Goal: Information Seeking & Learning: Understand process/instructions

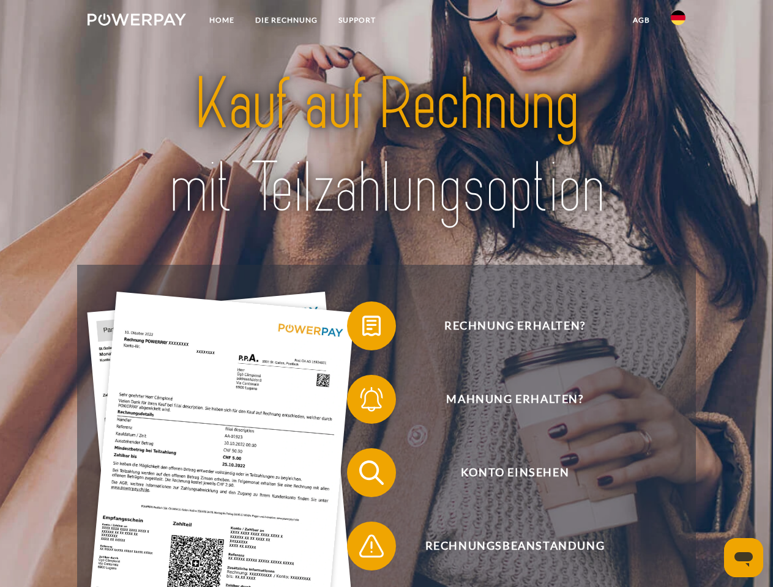
click at [136, 21] on img at bounding box center [136, 19] width 98 height 12
click at [678, 21] on img at bounding box center [677, 17] width 15 height 15
click at [640, 20] on link "agb" at bounding box center [641, 20] width 38 height 22
click at [362, 328] on span at bounding box center [352, 325] width 61 height 61
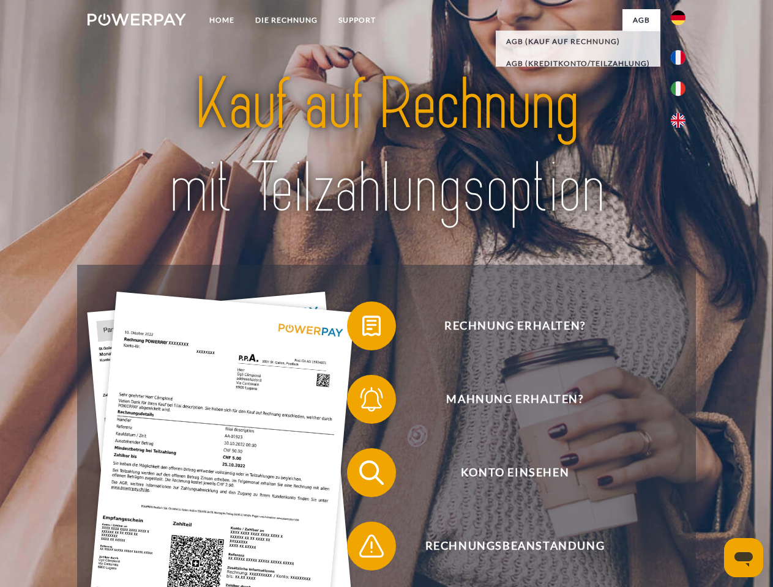
click at [362, 402] on span at bounding box center [352, 399] width 61 height 61
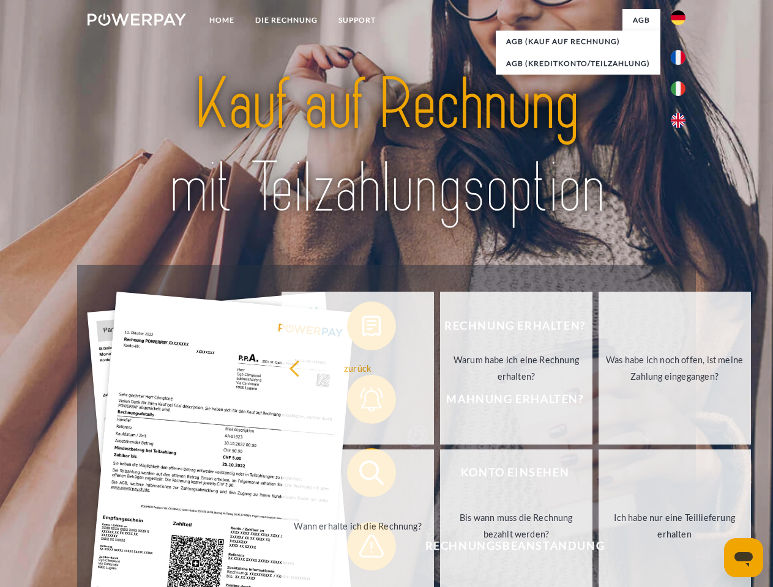
click at [440, 475] on link "Bis wann muss die Rechnung bezahlt werden?" at bounding box center [516, 526] width 152 height 153
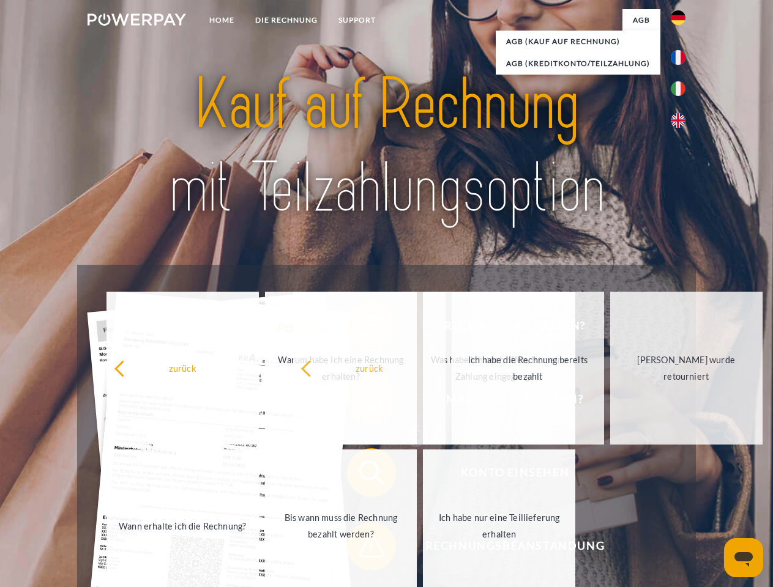
click at [362, 549] on span at bounding box center [352, 546] width 61 height 61
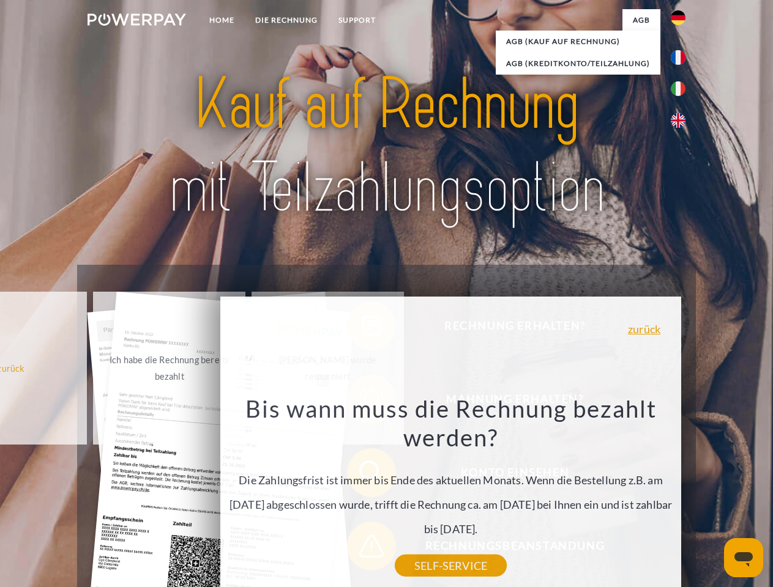
click at [743, 558] on icon "Messaging-Fenster öffnen" at bounding box center [743, 559] width 18 height 15
